Goal: Navigation & Orientation: Find specific page/section

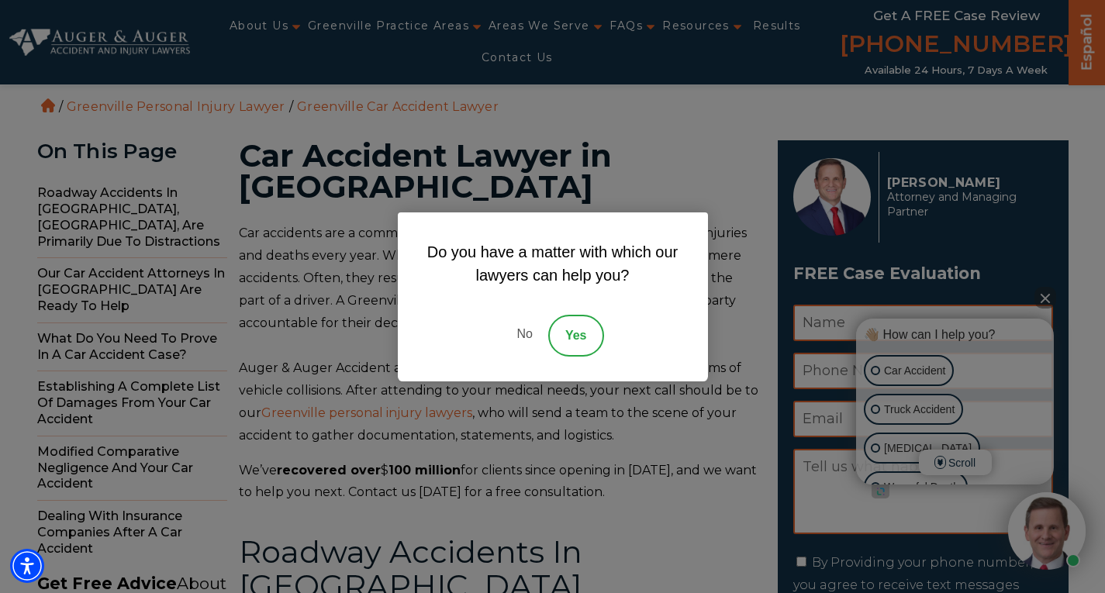
click at [532, 329] on link "No" at bounding box center [524, 336] width 47 height 42
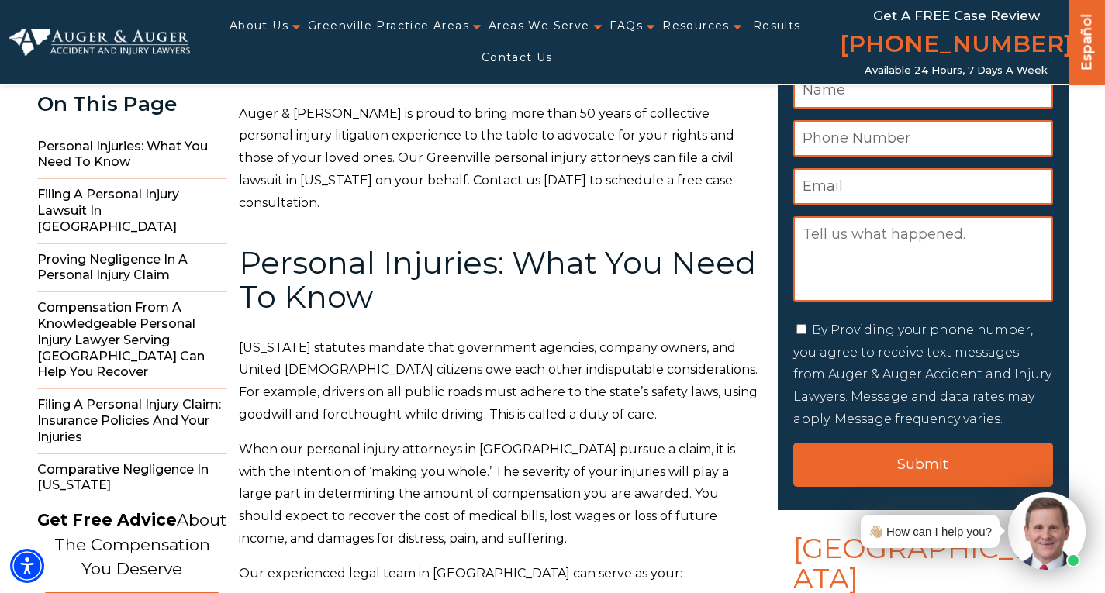
scroll to position [465, 0]
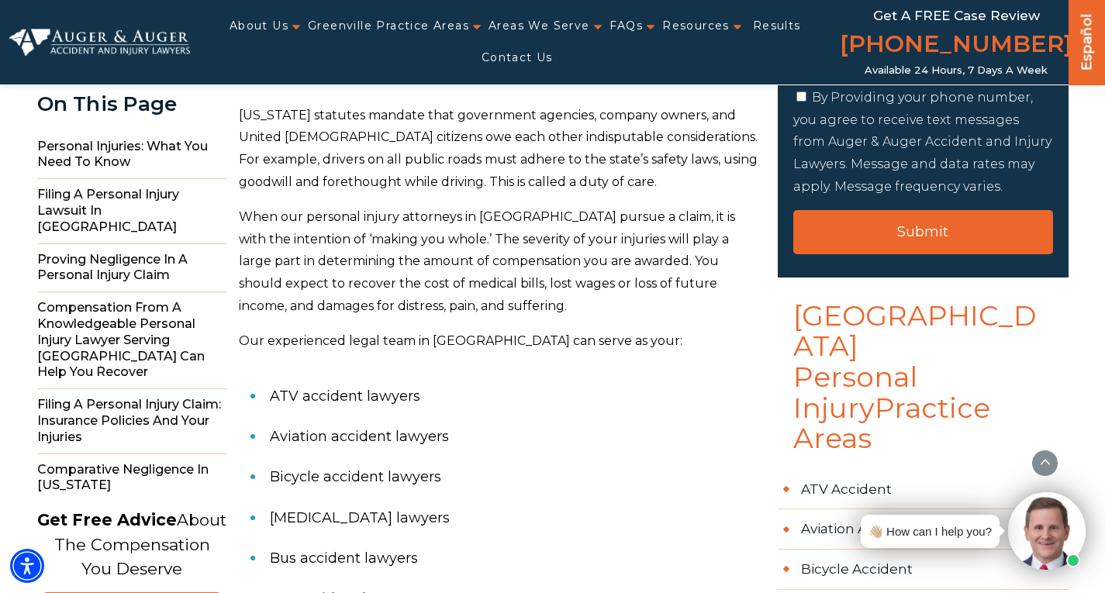
drag, startPoint x: 796, startPoint y: 266, endPoint x: 806, endPoint y: 312, distance: 47.0
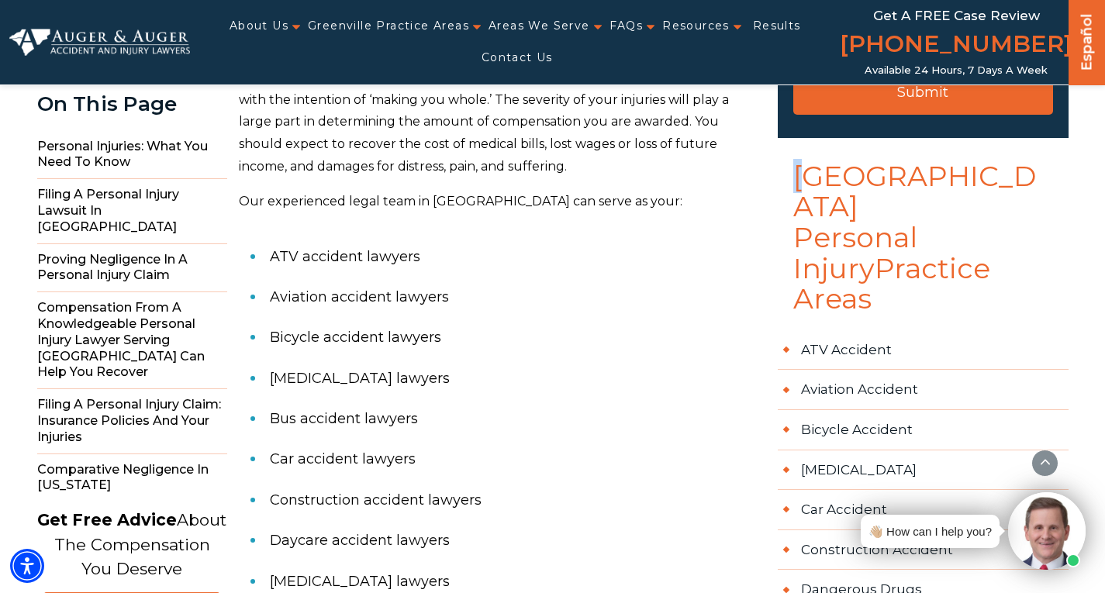
scroll to position [613, 0]
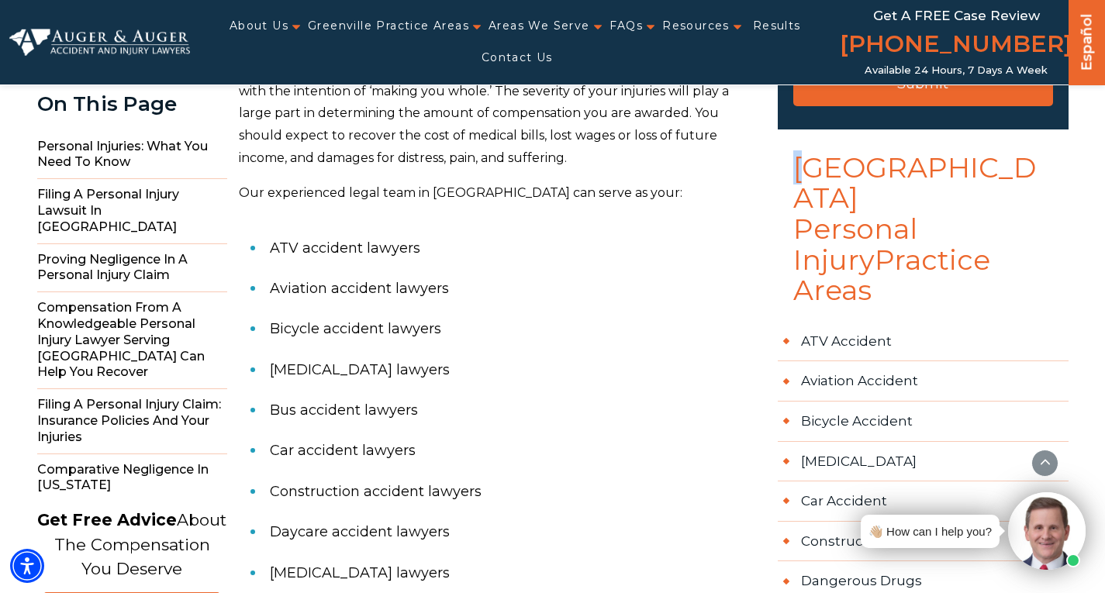
click at [1088, 43] on link "Español" at bounding box center [1087, 39] width 25 height 81
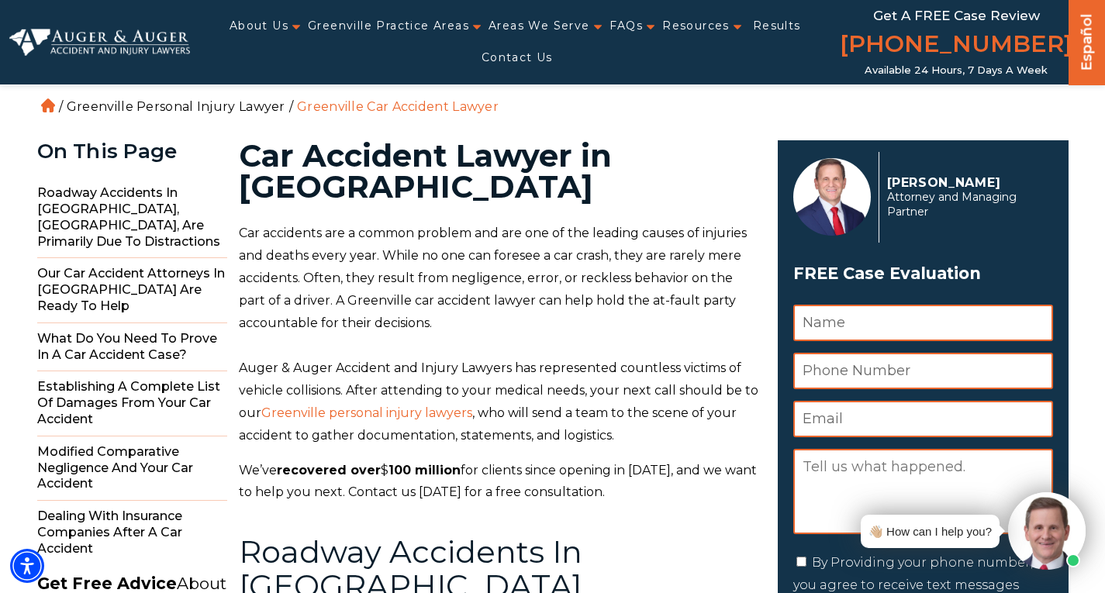
click at [192, 106] on link "Greenville Personal Injury Lawyer" at bounding box center [176, 106] width 219 height 15
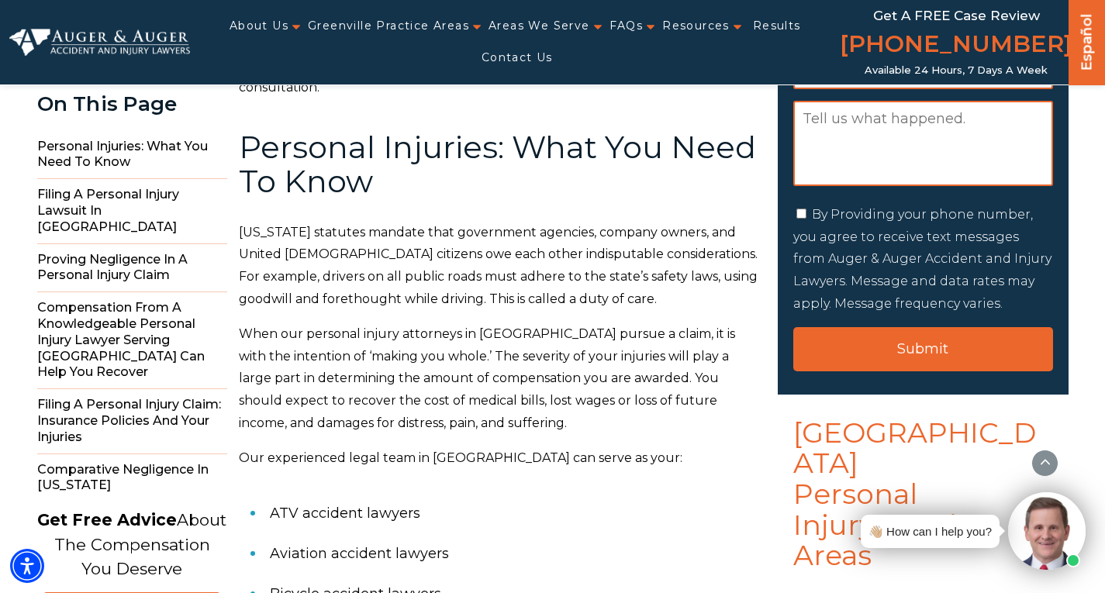
scroll to position [592, 0]
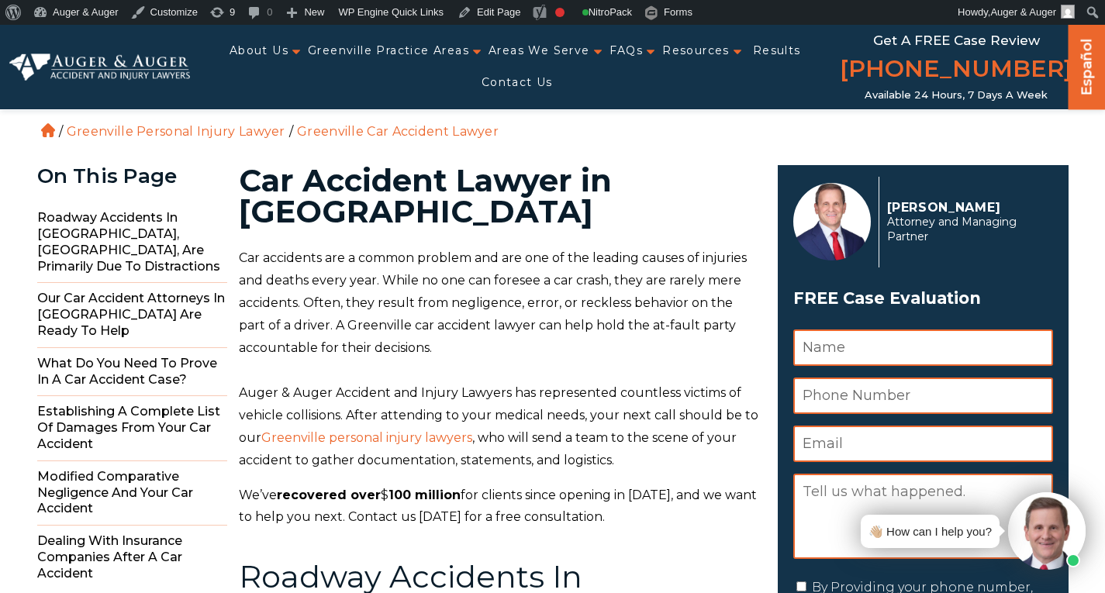
scroll to position [25, 0]
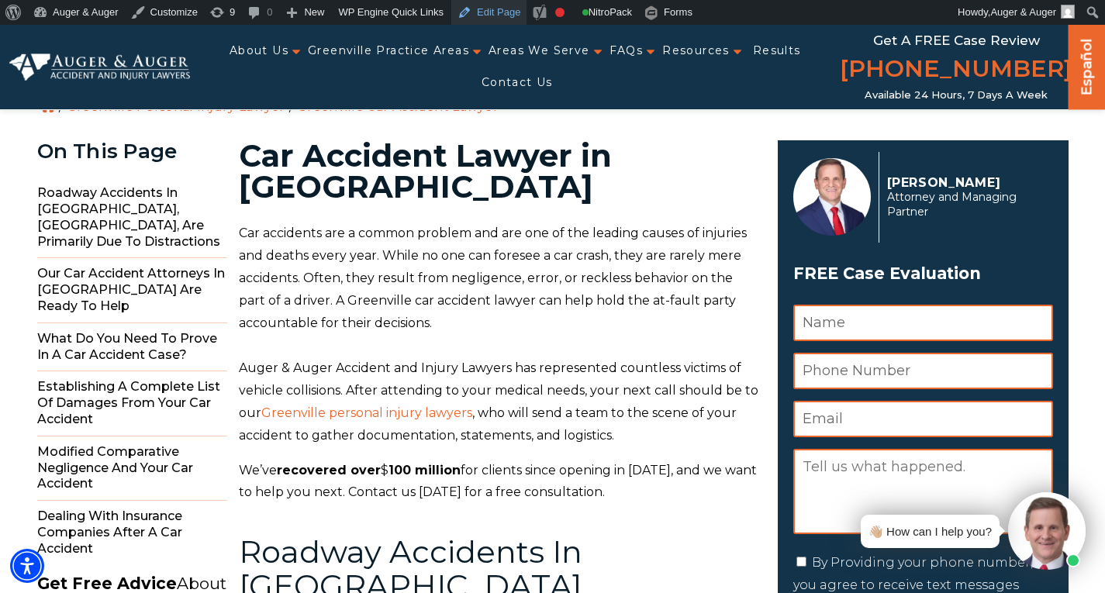
click at [470, 9] on link "Edit Page" at bounding box center [488, 12] width 75 height 25
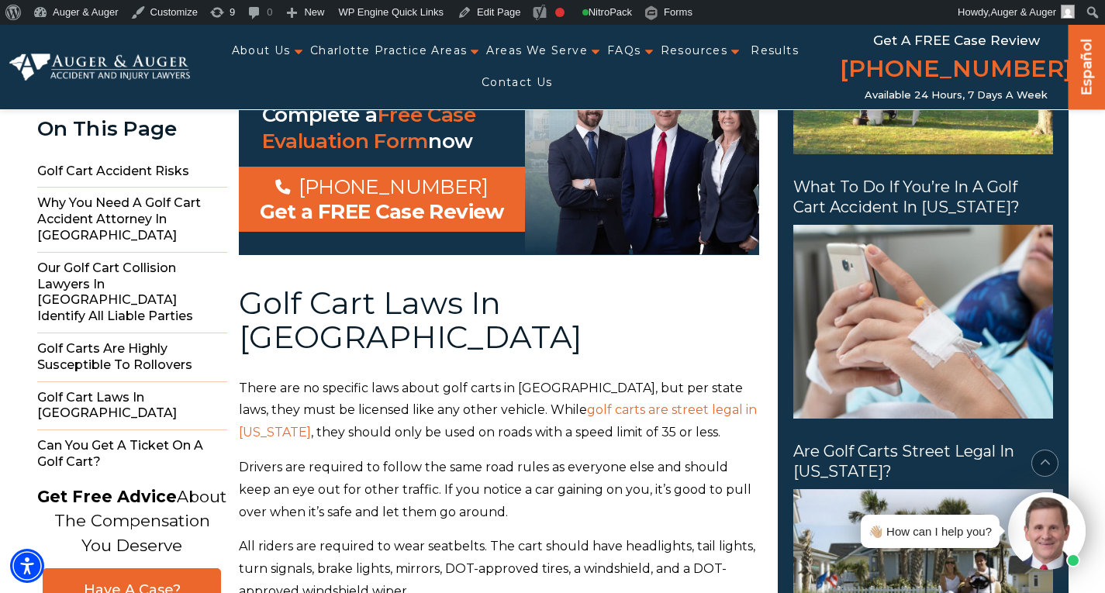
scroll to position [3102, 0]
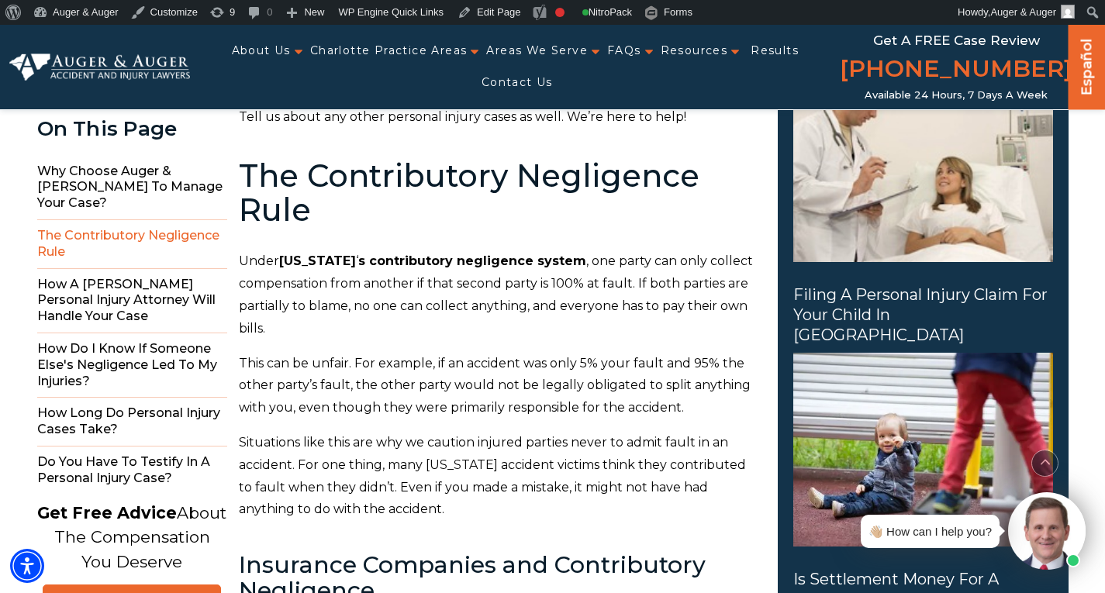
scroll to position [2869, 0]
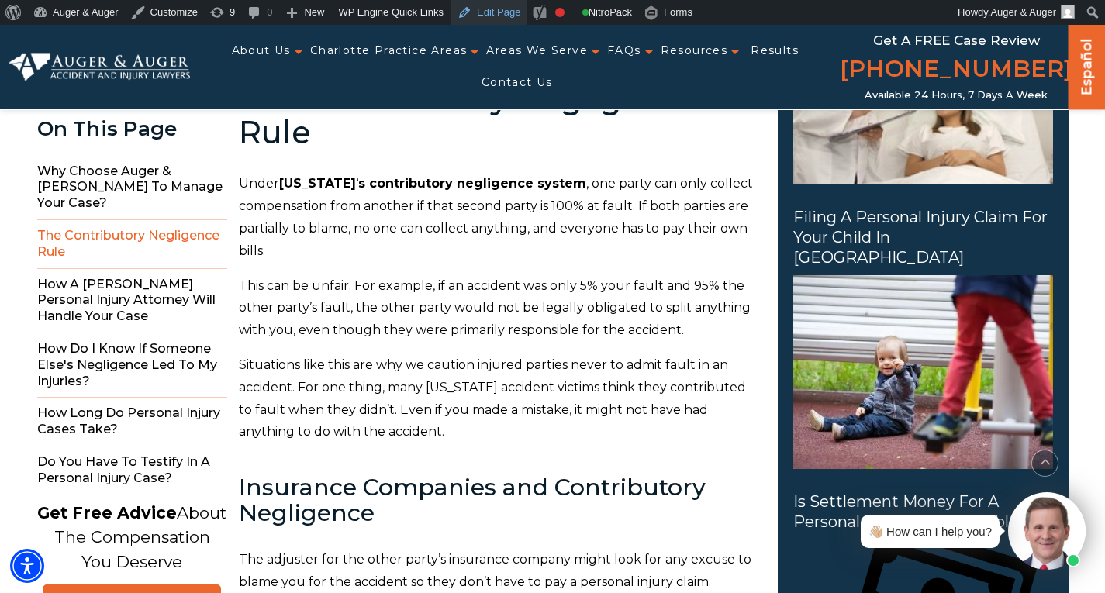
click at [492, 7] on link "Edit Page" at bounding box center [488, 12] width 75 height 25
